Goal: Find specific page/section: Find specific page/section

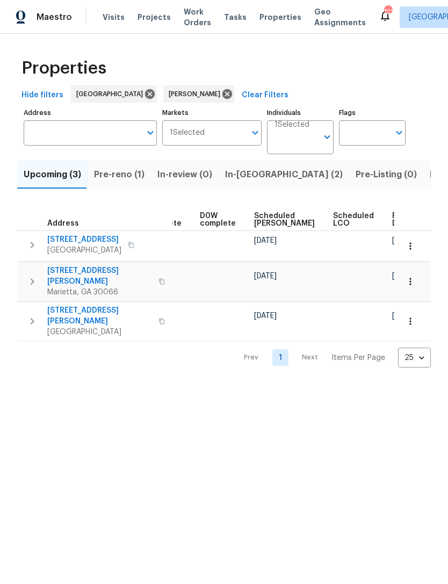
scroll to position [0, 269]
click at [424, 183] on button "Listed (12)" at bounding box center [452, 175] width 57 height 28
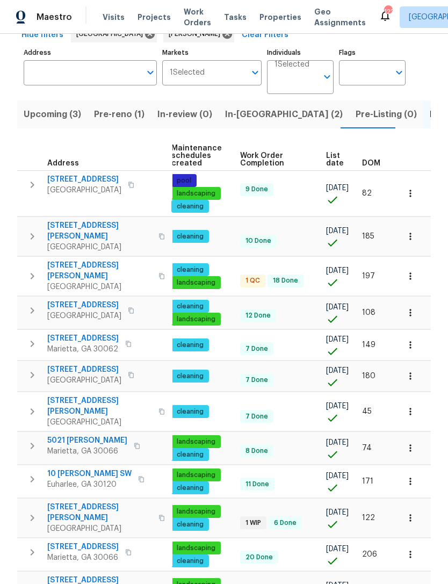
scroll to position [0, 160]
click at [126, 112] on span "Pre-reno (1)" at bounding box center [119, 114] width 51 height 15
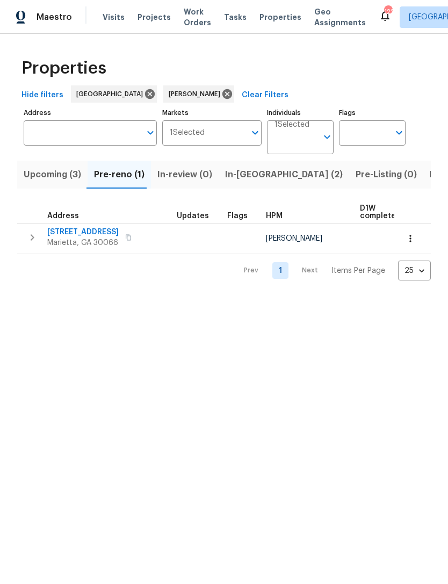
click at [236, 178] on span "In-reno (2)" at bounding box center [284, 174] width 118 height 15
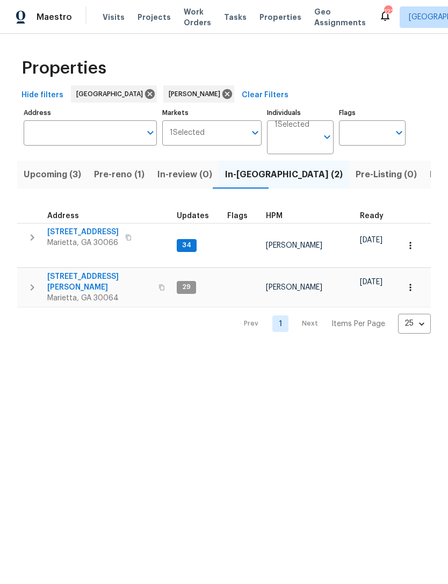
click at [78, 233] on span "[STREET_ADDRESS]" at bounding box center [82, 232] width 71 height 11
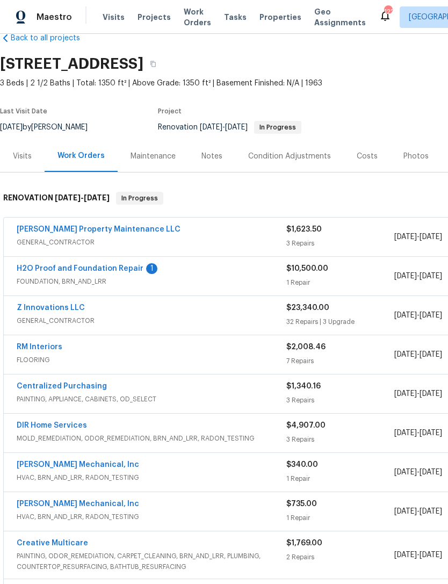
scroll to position [23, 0]
click at [107, 269] on link "H2O Proof and Foundation Repair" at bounding box center [80, 269] width 127 height 8
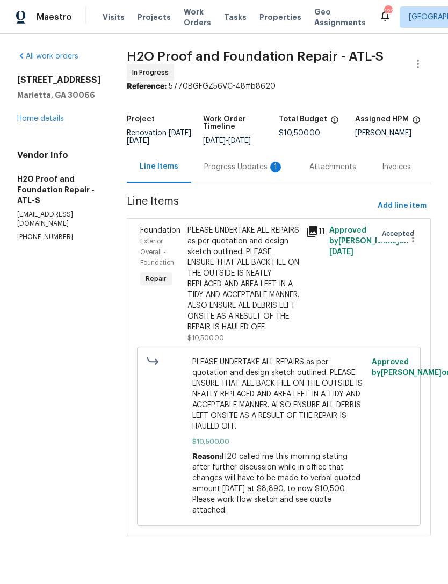
click at [209, 162] on div "Progress Updates 1" at bounding box center [244, 167] width 80 height 11
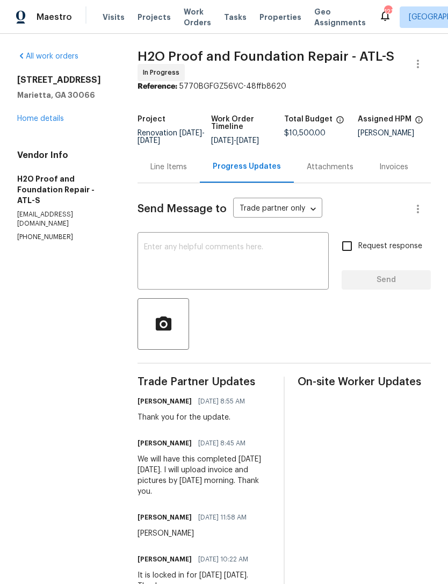
click at [42, 110] on div "[STREET_ADDRESS] Home details" at bounding box center [64, 99] width 95 height 49
click at [48, 117] on link "Home details" at bounding box center [40, 119] width 47 height 8
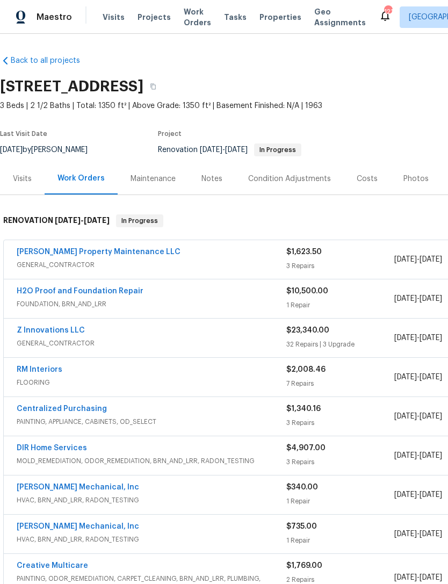
click at [209, 172] on div "Notes" at bounding box center [212, 179] width 47 height 32
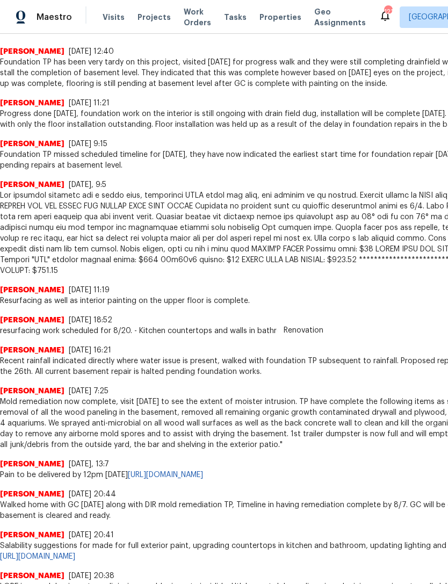
scroll to position [304, 0]
